Goal: Task Accomplishment & Management: Use online tool/utility

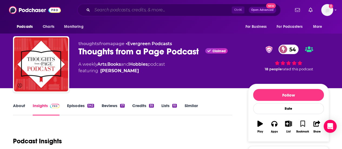
click at [123, 7] on input "Search podcasts, credits, & more..." at bounding box center [161, 10] width 139 height 9
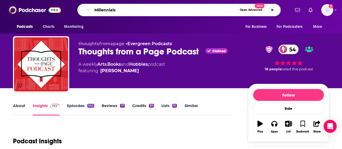
click at [105, 10] on input "Millennials" at bounding box center [164, 10] width 145 height 9
click at [120, 9] on input "Millenials" at bounding box center [164, 10] width 145 height 9
type input "Millenials are killing capitalism"
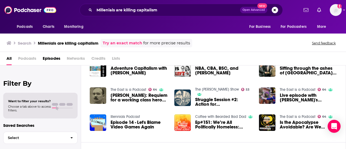
scroll to position [22, 0]
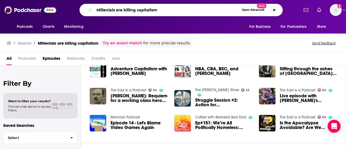
drag, startPoint x: 160, startPoint y: 10, endPoint x: 86, endPoint y: 14, distance: 74.1
click at [86, 14] on div "Millenials are killing capitalism Open Advanced New" at bounding box center [180, 10] width 203 height 12
type input "[PERSON_NAME]"
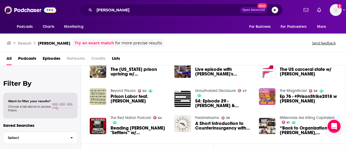
scroll to position [108, 0]
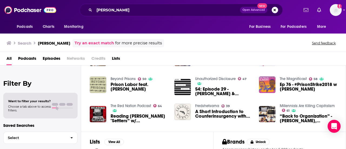
click at [298, 105] on div "Podcasts Charts Monitoring [PERSON_NAME] Open Advanced New For Business For Pod…" at bounding box center [173, 74] width 346 height 149
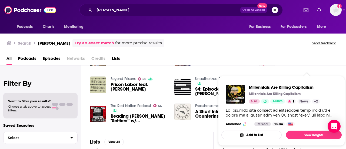
click at [270, 87] on span "Millennials Are Killing Capitalism" at bounding box center [284, 87] width 71 height 5
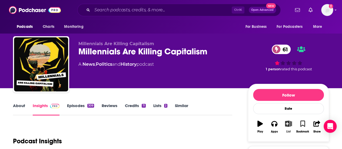
click at [286, 124] on icon "button" at bounding box center [288, 123] width 7 height 6
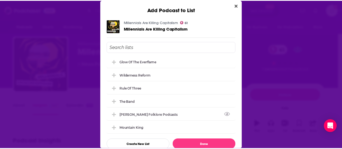
scroll to position [2, 0]
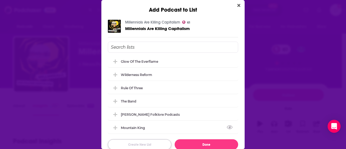
click at [145, 141] on button "Create New List" at bounding box center [139, 144] width 63 height 11
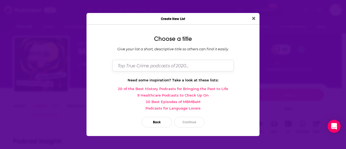
click at [157, 64] on input "Dialog" at bounding box center [172, 66] width 121 height 12
click at [136, 64] on input "Living In A D.A.I.S.Y. Age" at bounding box center [172, 66] width 121 height 12
type input "Living in a D.A.I.S.Y. Age"
click at [193, 123] on button "Continue" at bounding box center [189, 122] width 30 height 11
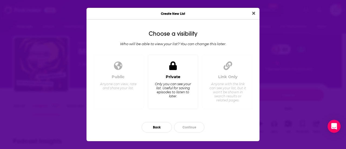
click at [170, 73] on div "Private Only you can see your list. Useful for saving episodes to listen to lat…" at bounding box center [173, 82] width 50 height 54
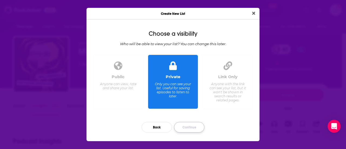
click at [191, 122] on button "Continue" at bounding box center [189, 127] width 30 height 11
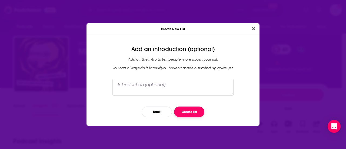
click at [199, 111] on button "Create list" at bounding box center [189, 111] width 30 height 11
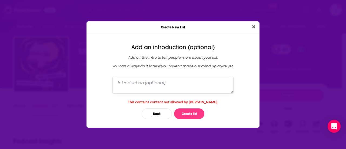
click at [154, 83] on textarea "Dialog" at bounding box center [172, 85] width 121 height 17
click at [194, 115] on button "Create list" at bounding box center [189, 113] width 30 height 11
click at [166, 112] on button "Back" at bounding box center [156, 113] width 30 height 11
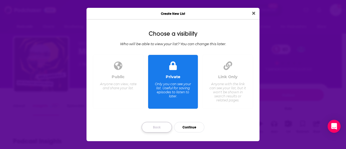
click at [156, 123] on button "Back" at bounding box center [156, 127] width 30 height 11
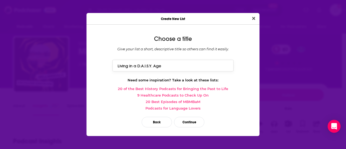
drag, startPoint x: 165, startPoint y: 65, endPoint x: 108, endPoint y: 66, distance: 56.7
click at [108, 66] on div "Choose a title Give your list a short, descriptive title so others can find it …" at bounding box center [172, 82] width 173 height 107
type input "DAISY AGE"
click at [188, 122] on button "Continue" at bounding box center [189, 122] width 30 height 11
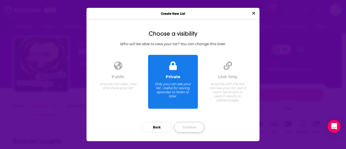
click at [192, 130] on button "Continue" at bounding box center [189, 127] width 30 height 11
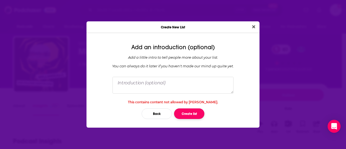
click at [192, 112] on button "Create list" at bounding box center [189, 113] width 30 height 11
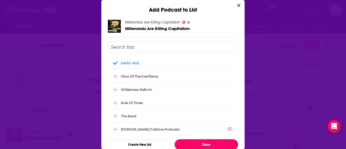
click at [204, 143] on button "Done" at bounding box center [205, 144] width 63 height 11
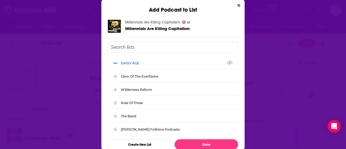
drag, startPoint x: 238, startPoint y: 4, endPoint x: 205, endPoint y: 11, distance: 34.0
click at [238, 4] on button "Close" at bounding box center [238, 5] width 7 height 7
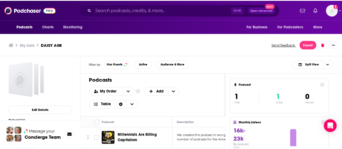
scroll to position [2, 0]
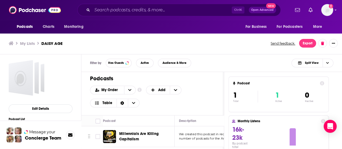
click at [138, 133] on span "Millennials Are Killing Capitalism" at bounding box center [138, 136] width 39 height 10
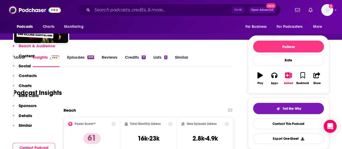
scroll to position [108, 0]
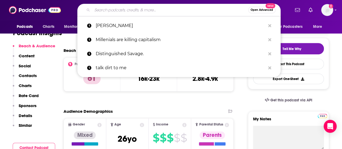
click at [156, 14] on input "Search podcasts, credits, & more..." at bounding box center [170, 10] width 156 height 9
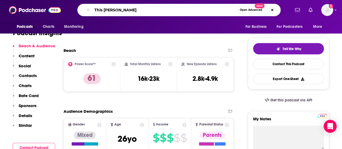
type input "This Guy Sucked"
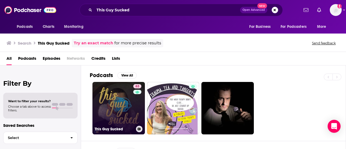
click at [122, 96] on link "63 This Guy Sucked" at bounding box center [118, 108] width 52 height 52
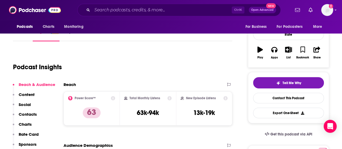
scroll to position [108, 0]
